Goal: Check status: Check status

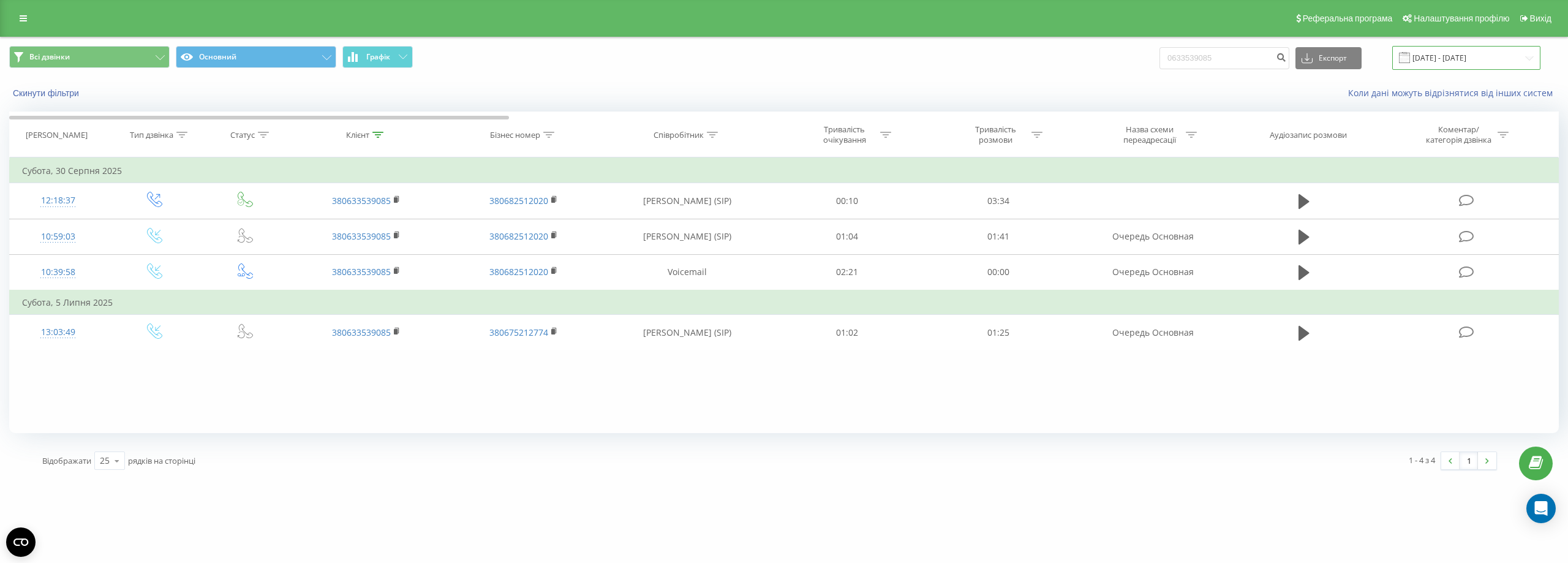
click at [644, 56] on input "18.06.2025 - 18.09.2025" at bounding box center [1466, 58] width 148 height 24
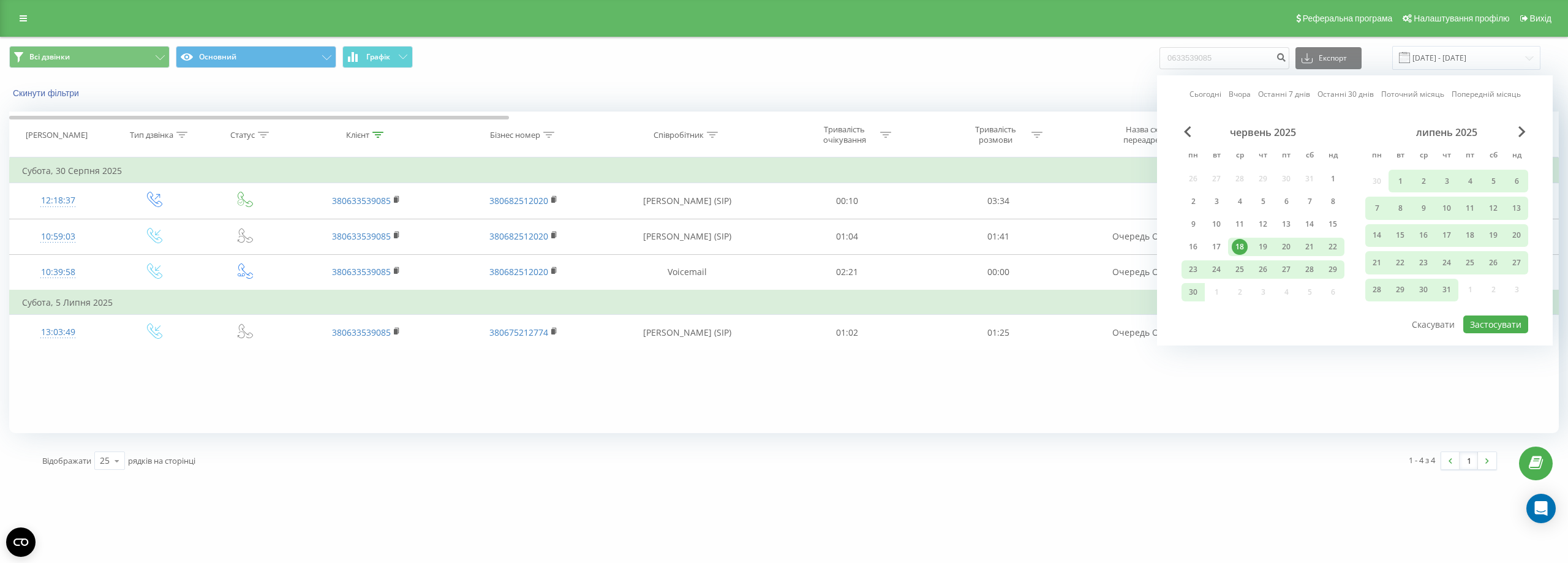
click at [644, 99] on link "Сьогодні" at bounding box center [1205, 94] width 32 height 12
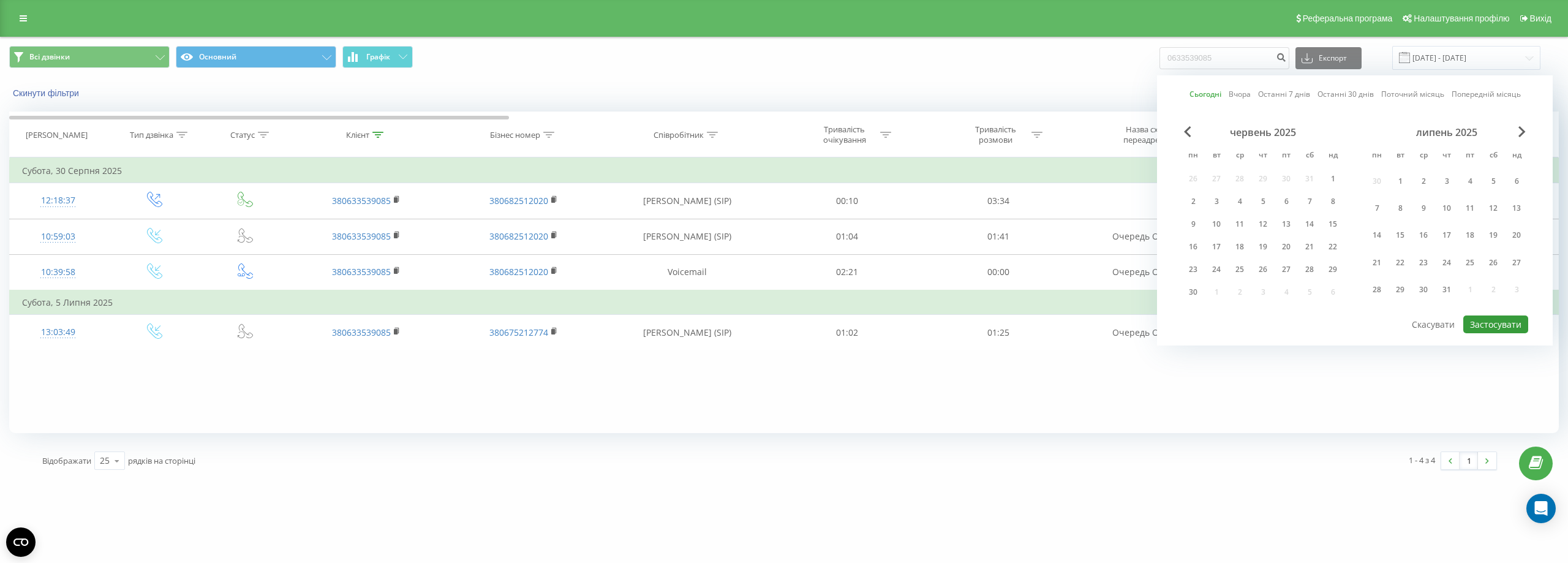
click at [644, 319] on button "Застосувати" at bounding box center [1495, 324] width 65 height 18
type input "[DATE] - [DATE]"
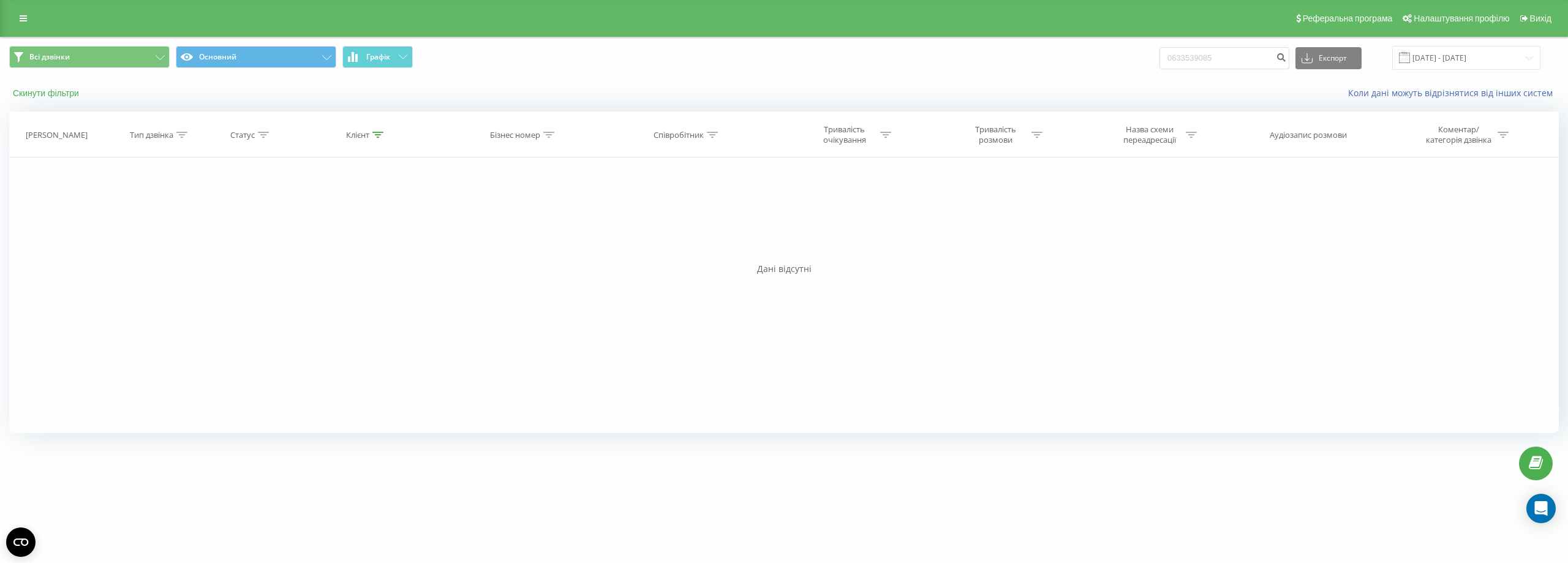
click at [69, 93] on button "Скинути фільтри" at bounding box center [47, 93] width 76 height 11
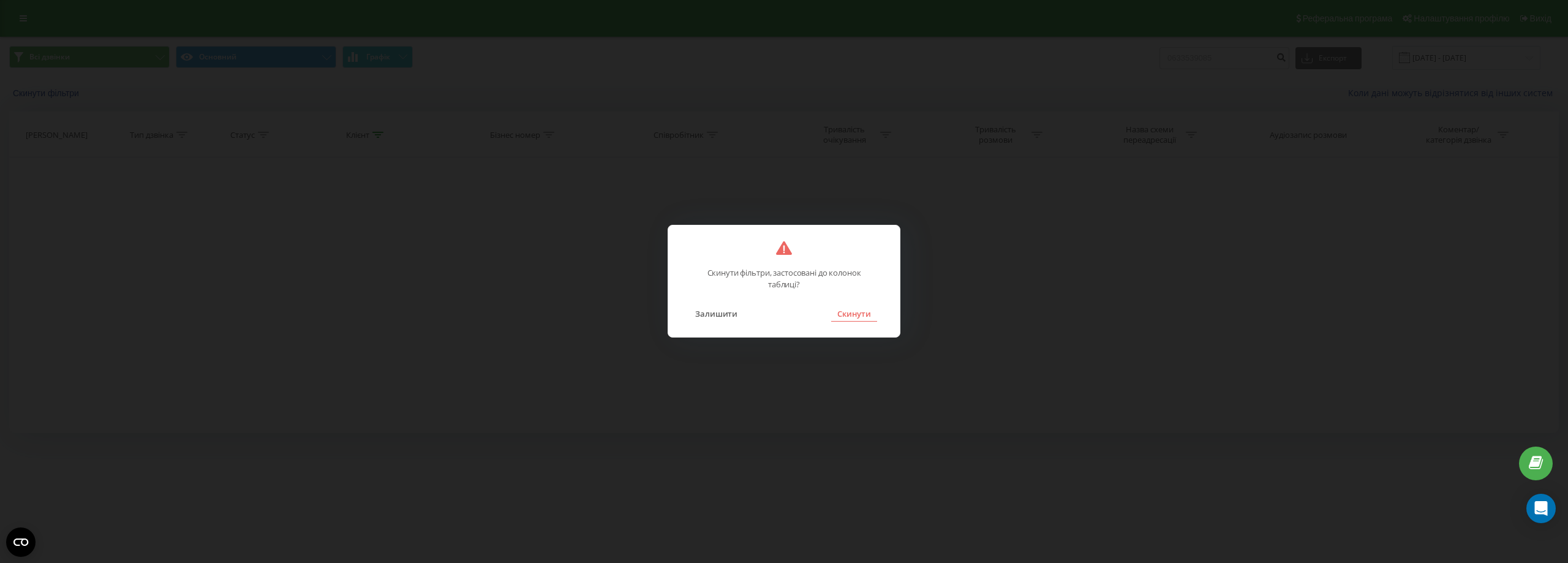
click at [644, 308] on button "Скинути" at bounding box center [854, 313] width 46 height 16
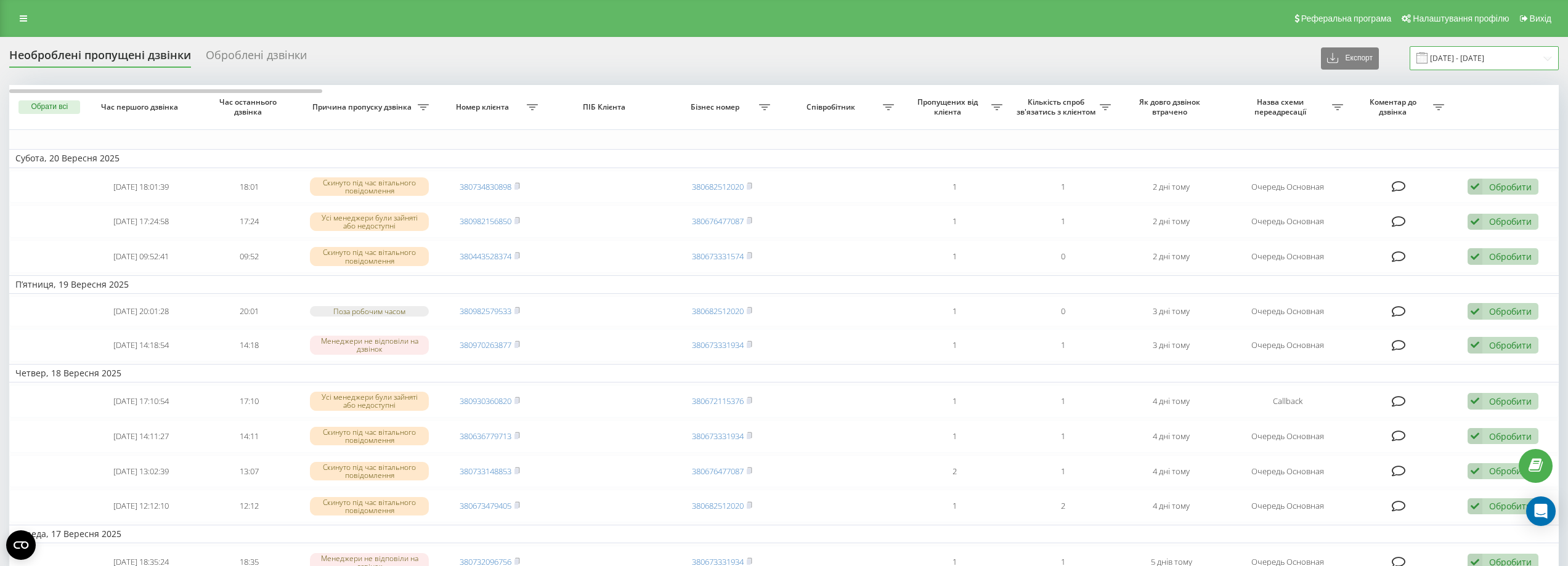
click at [639, 48] on input "[DATE] - [DATE]" at bounding box center [1484, 58] width 149 height 24
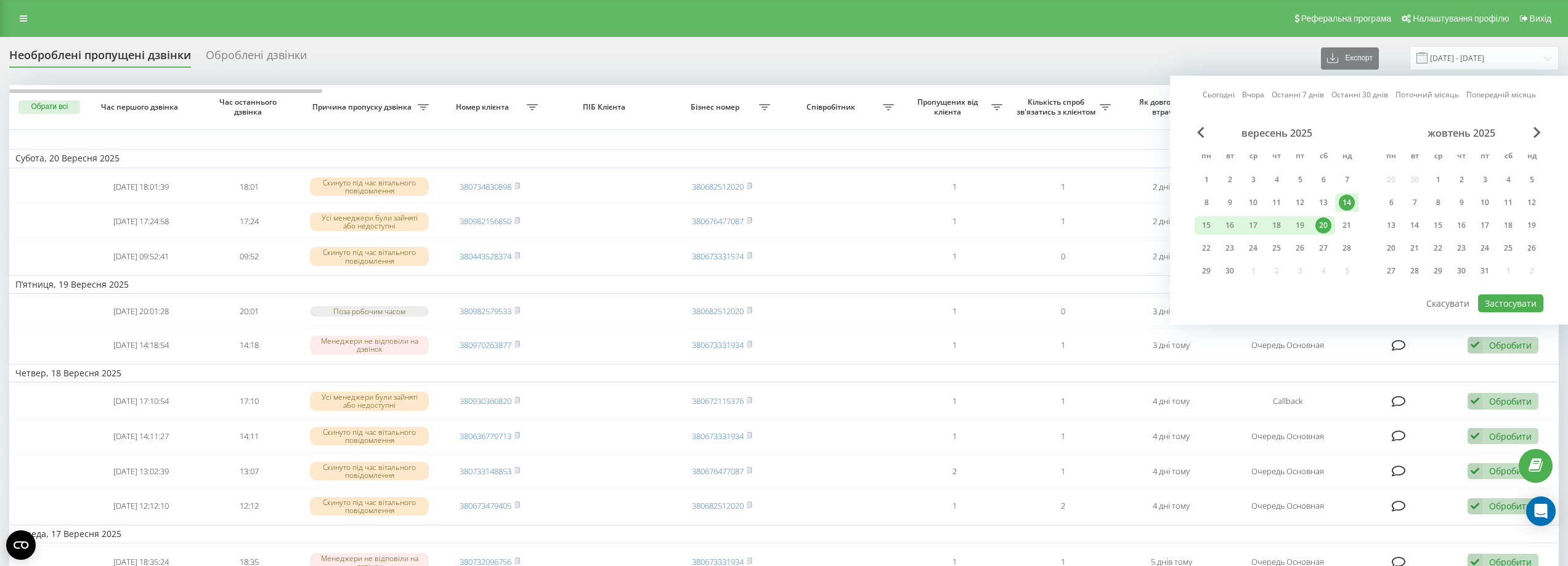
click at [639, 94] on link "Сьогодні" at bounding box center [1218, 95] width 32 height 12
click at [639, 307] on button "Застосувати" at bounding box center [1511, 304] width 66 height 18
type input "[DATE] - [DATE]"
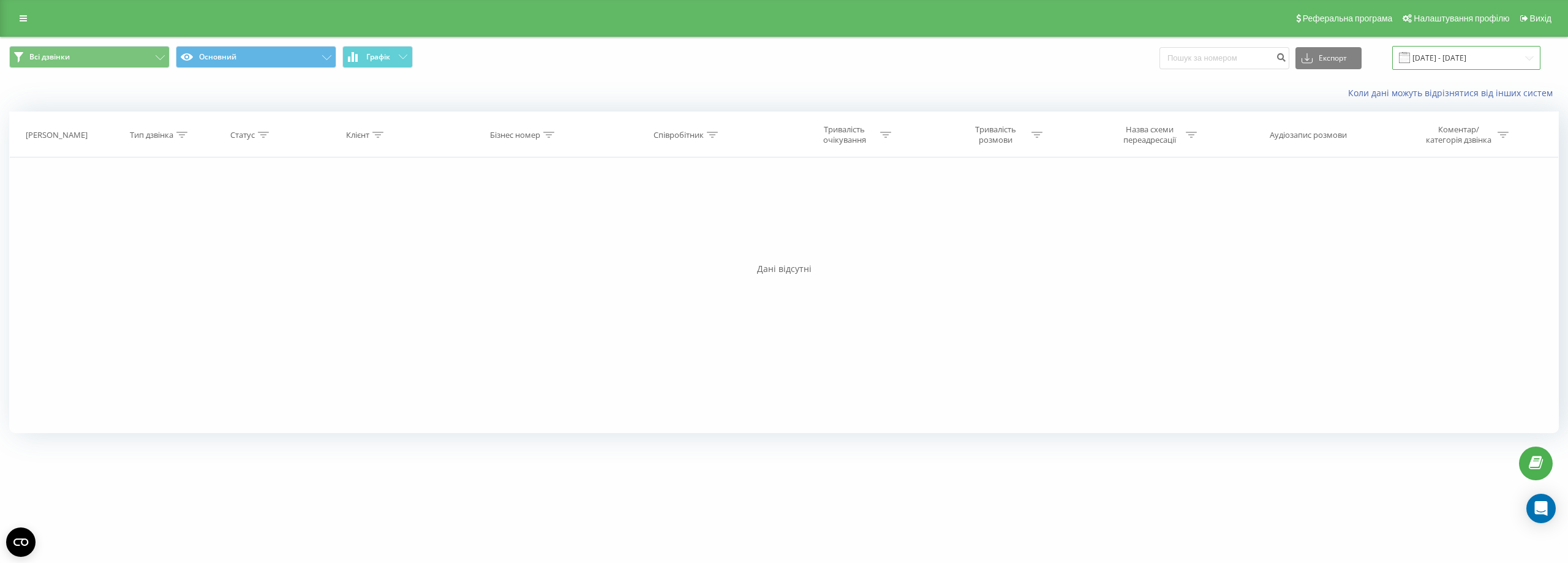
drag, startPoint x: 1425, startPoint y: 60, endPoint x: 1415, endPoint y: 59, distance: 10.0
click at [1424, 59] on input "[DATE] - [DATE]" at bounding box center [1466, 58] width 148 height 24
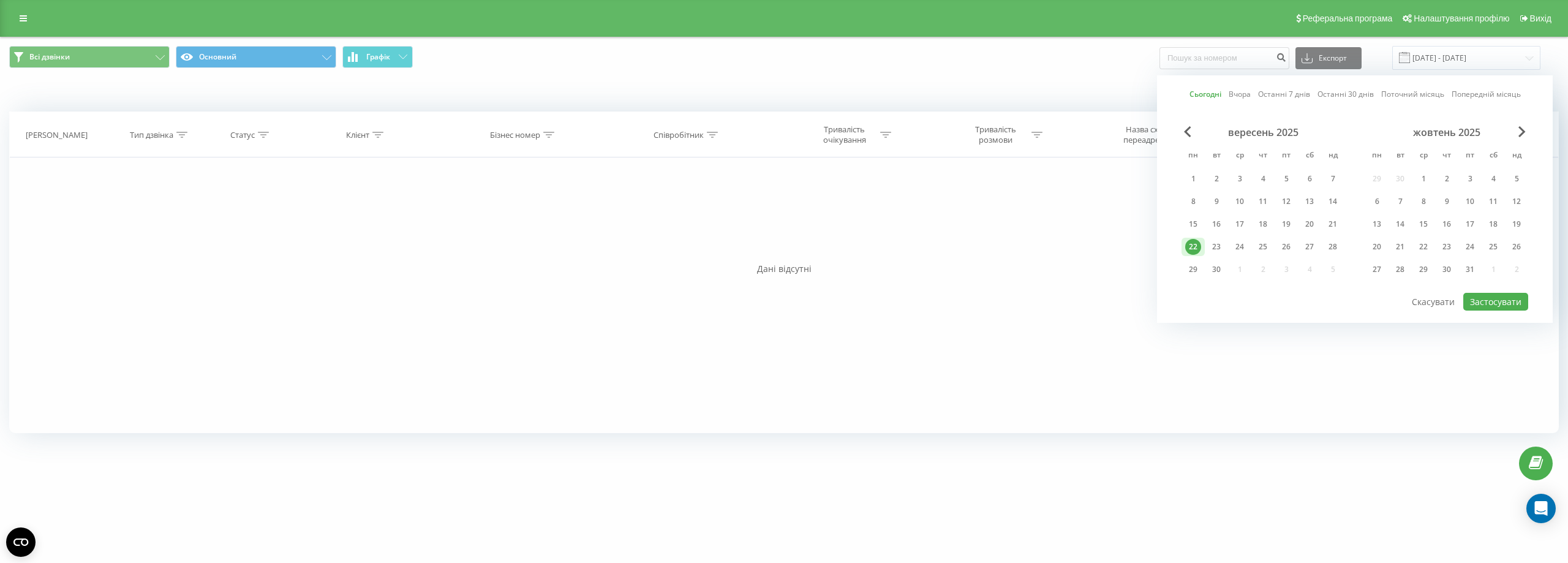
click at [1469, 312] on div "Сьогодні Вчора Останні 7 днів Останні 30 днів Поточний місяць Попередній місяць…" at bounding box center [1354, 200] width 396 height 248
click at [1476, 303] on button "Застосувати" at bounding box center [1495, 302] width 65 height 18
